Goal: Check status: Check status

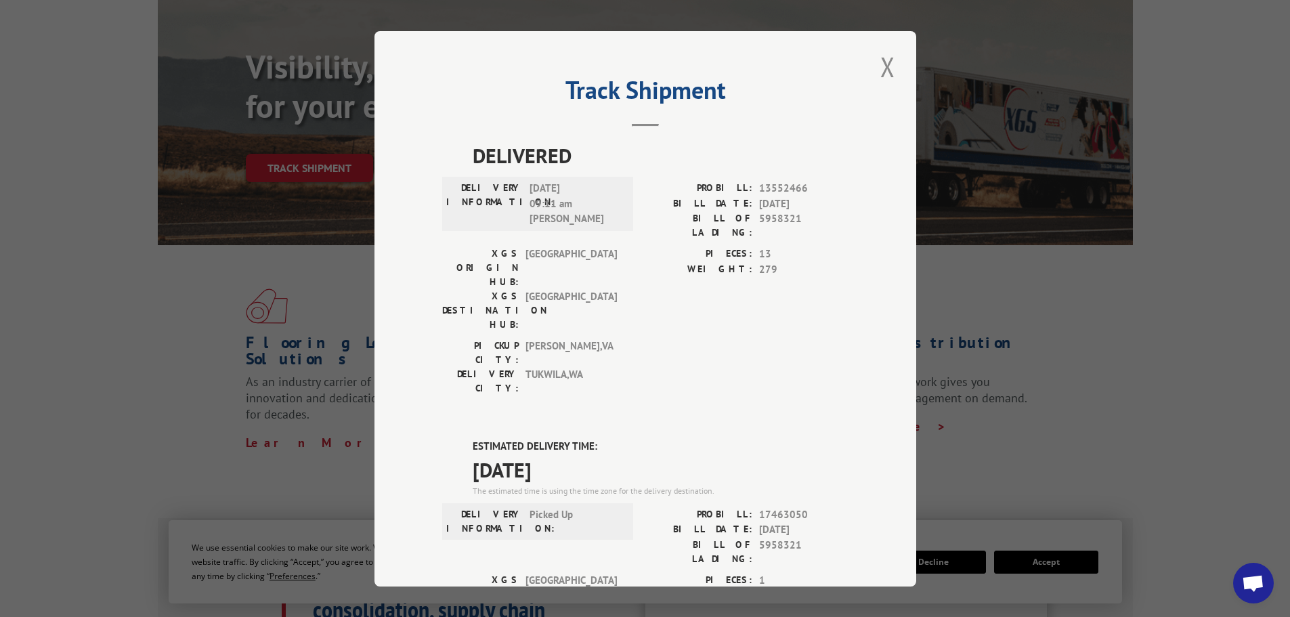
scroll to position [276, 0]
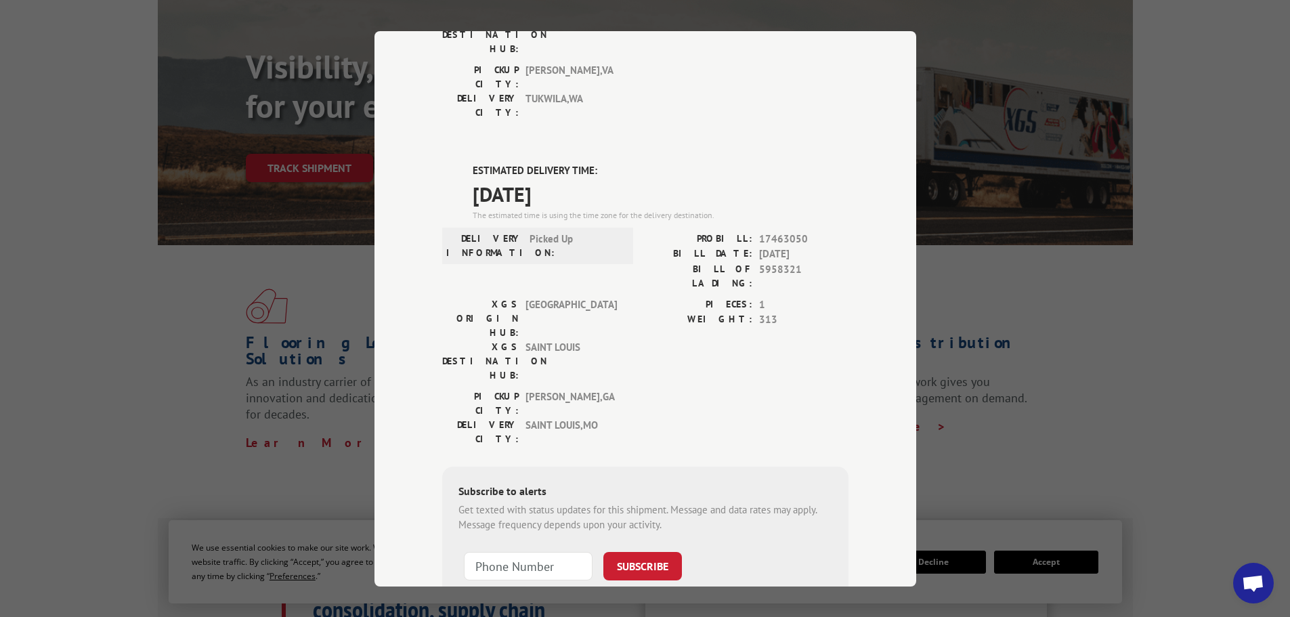
drag, startPoint x: 984, startPoint y: 362, endPoint x: 996, endPoint y: 360, distance: 12.4
click at [985, 362] on div "Track Shipment DELIVERED DELIVERY INFORMATION: [DATE] 09:11 am FRANKLIN PROBILL…" at bounding box center [645, 308] width 1290 height 617
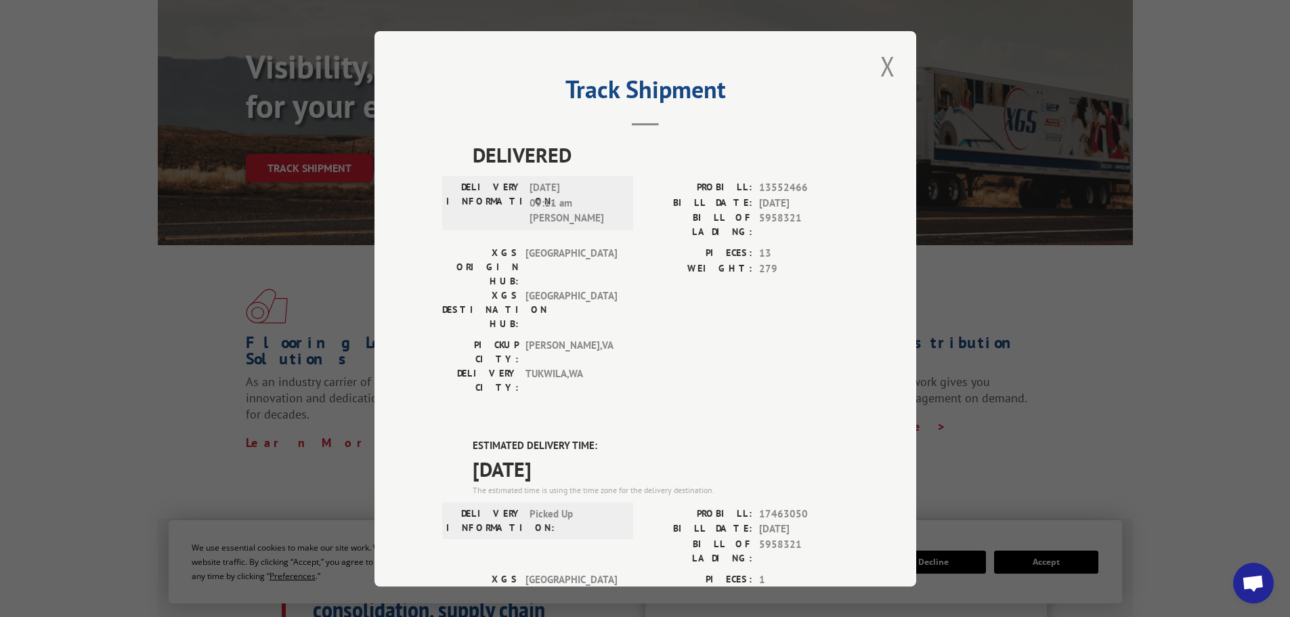
scroll to position [0, 0]
click at [886, 58] on button "Close modal" at bounding box center [887, 66] width 23 height 37
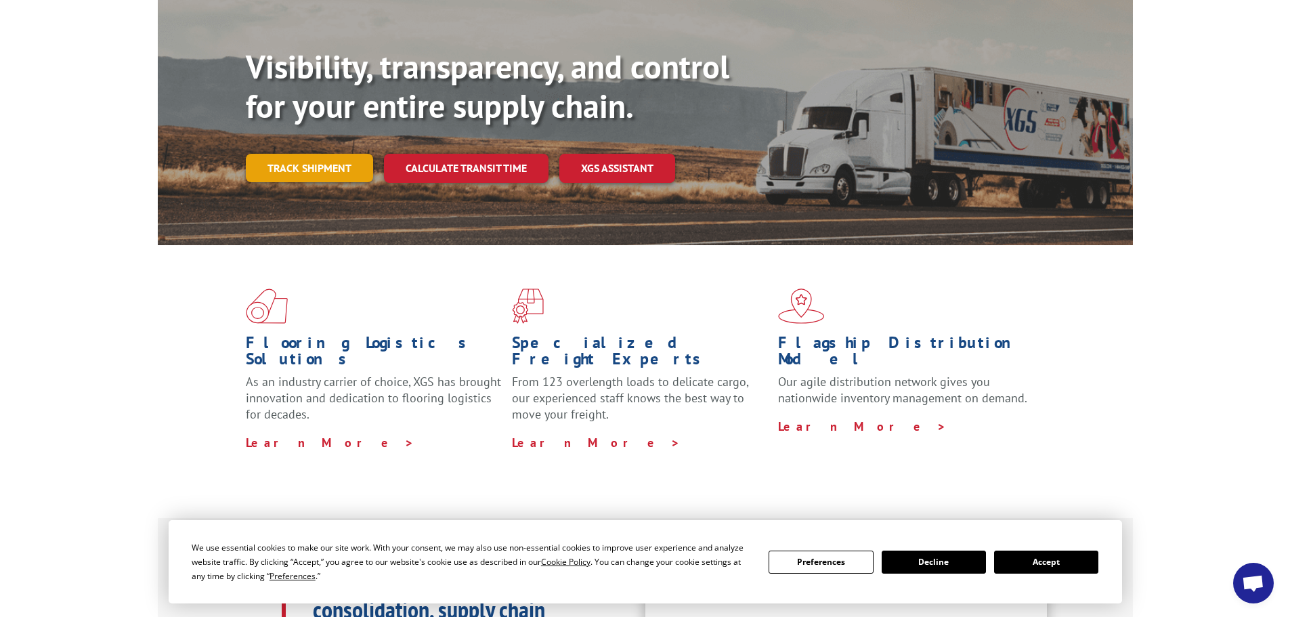
click at [317, 154] on link "Track shipment" at bounding box center [309, 168] width 127 height 28
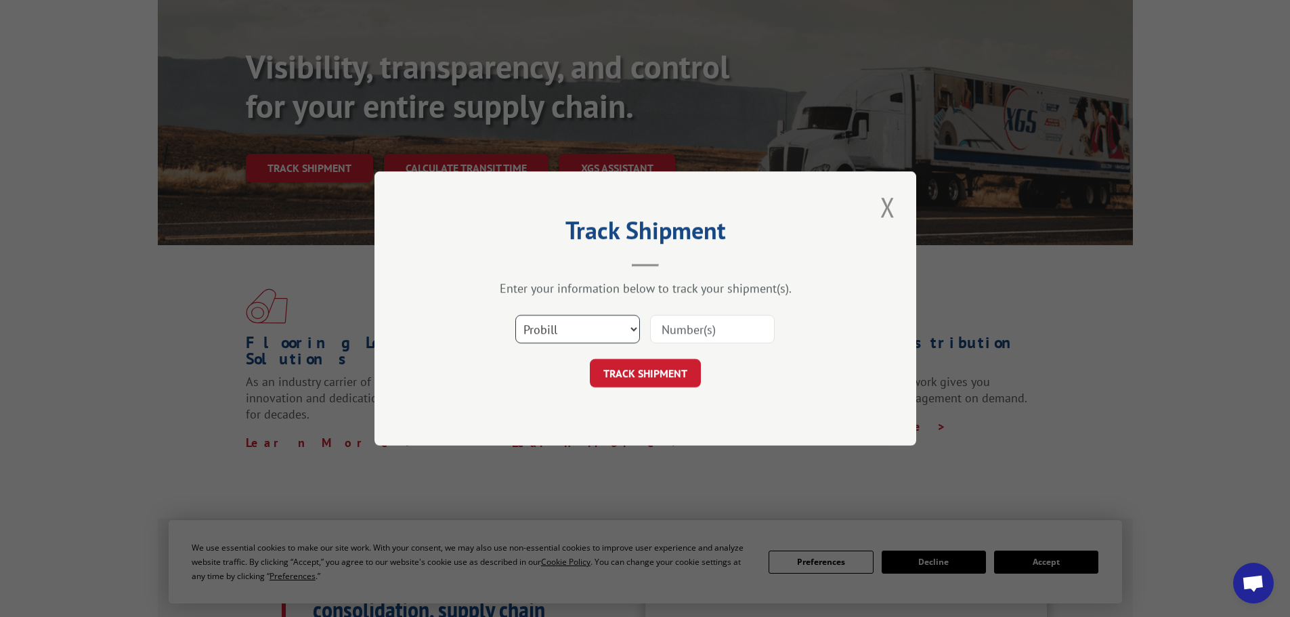
drag, startPoint x: 596, startPoint y: 325, endPoint x: 581, endPoint y: 332, distance: 16.4
click at [596, 325] on select "Select category... Probill BOL PO" at bounding box center [577, 329] width 125 height 28
select select "bol"
click at [515, 315] on select "Select category... Probill BOL PO" at bounding box center [577, 329] width 125 height 28
click at [679, 332] on input at bounding box center [712, 329] width 125 height 28
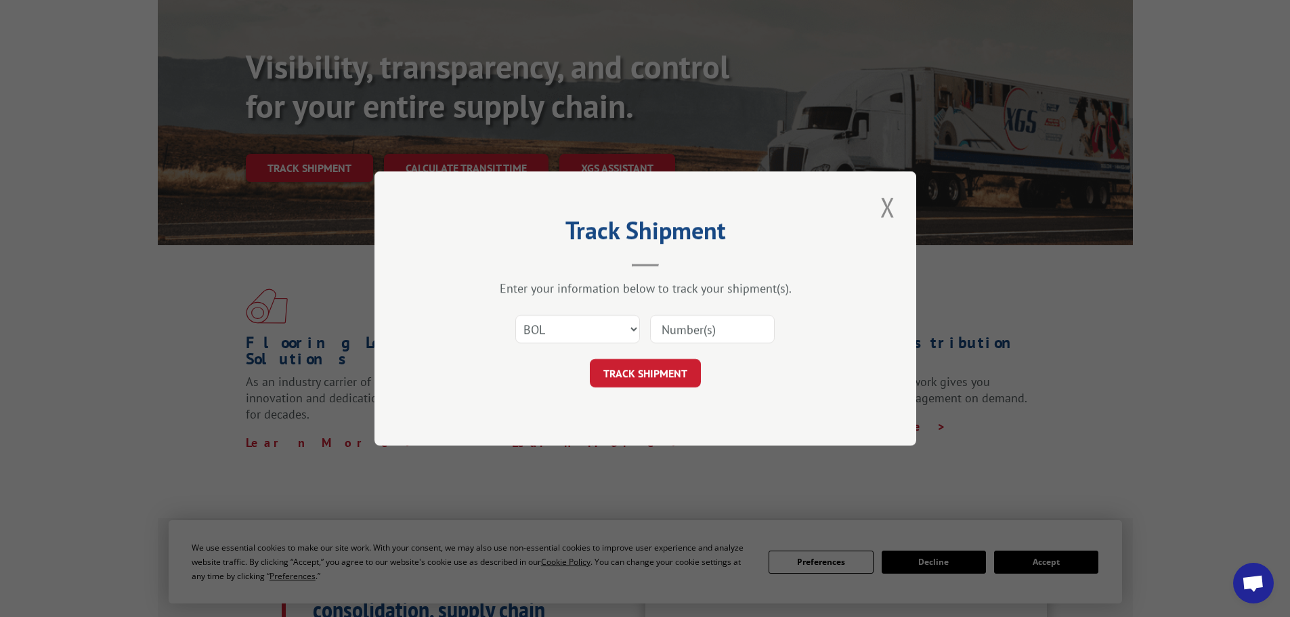
paste input "5936801"
type input "5936801"
click at [668, 368] on button "TRACK SHIPMENT" at bounding box center [645, 373] width 111 height 28
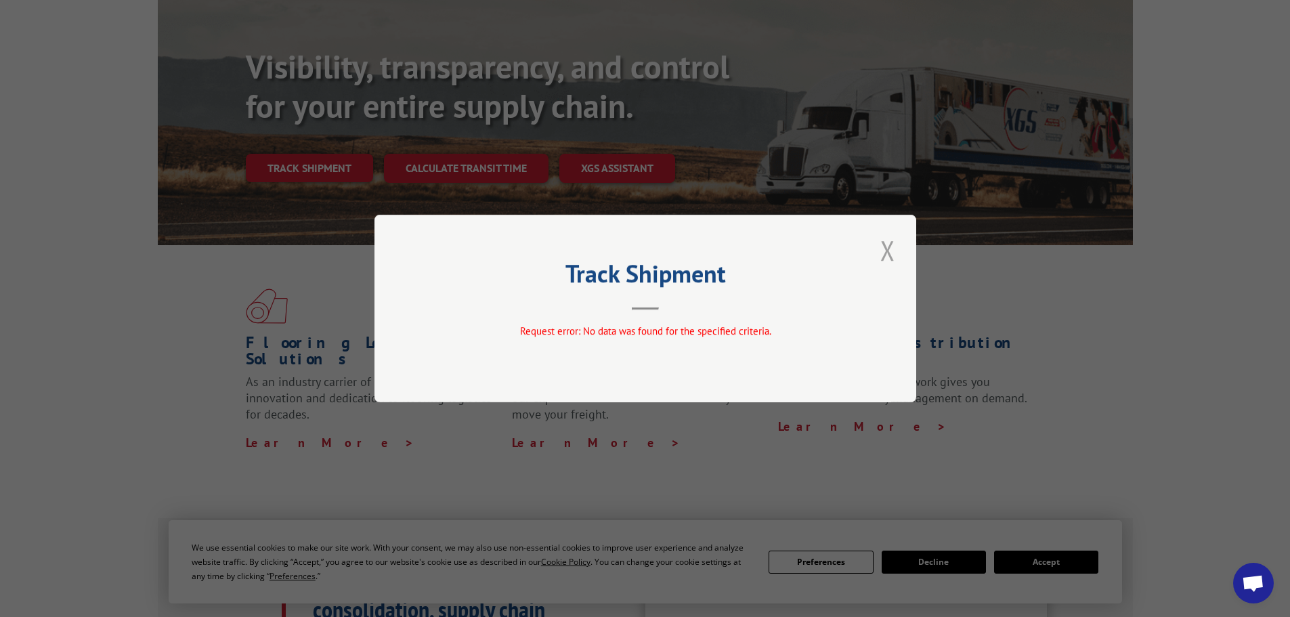
click at [888, 251] on button "Close modal" at bounding box center [887, 250] width 23 height 37
